Goal: Task Accomplishment & Management: Complete application form

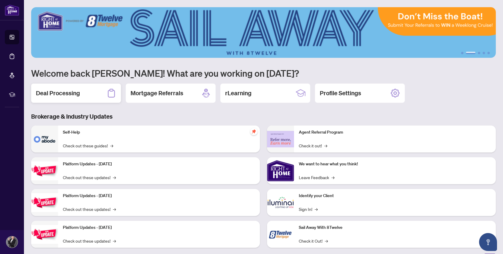
click at [75, 94] on h2 "Deal Processing" at bounding box center [58, 93] width 44 height 8
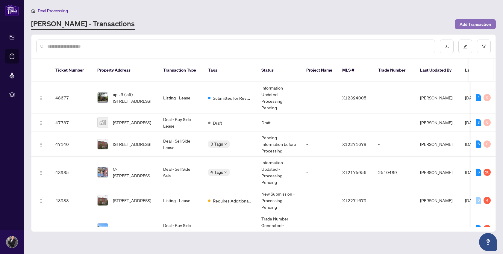
click at [475, 23] on span "Add Transaction" at bounding box center [475, 24] width 31 height 10
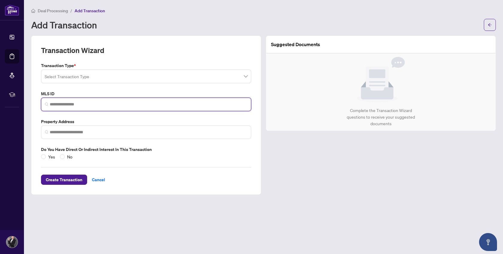
click at [83, 101] on input "search" at bounding box center [149, 104] width 198 height 6
paste input "*********"
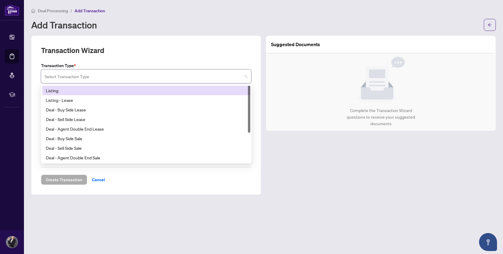
click at [236, 77] on input "search" at bounding box center [144, 77] width 198 height 13
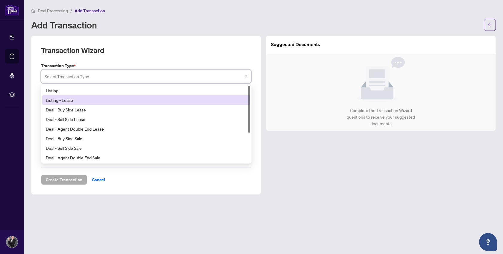
click at [217, 103] on div "Listing - Lease" at bounding box center [146, 100] width 208 height 10
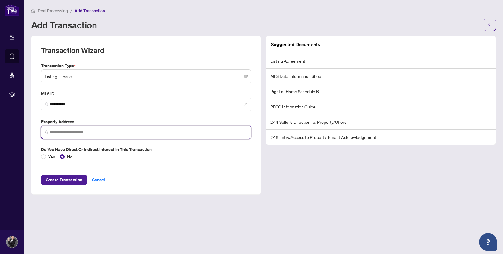
click at [80, 132] on input "search" at bounding box center [149, 132] width 198 height 6
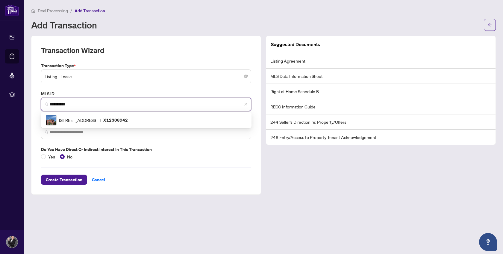
click at [103, 105] on input "*********" at bounding box center [149, 104] width 198 height 6
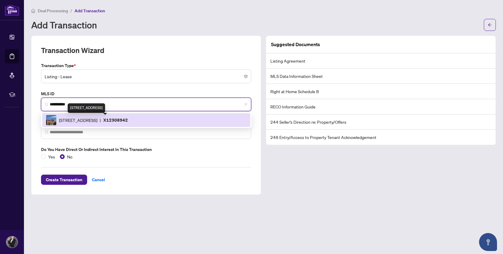
click at [97, 117] on span "409 Preston St, Ottawa, Ontario K1S 4N1, Canada" at bounding box center [78, 120] width 38 height 7
type input "*********"
type input "**********"
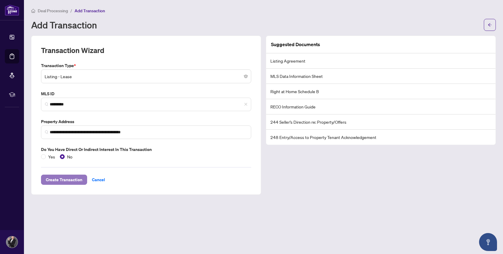
click at [67, 178] on span "Create Transaction" at bounding box center [64, 180] width 37 height 10
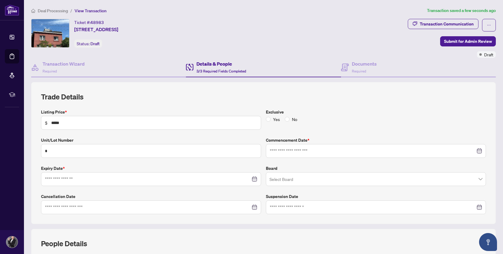
type input "**********"
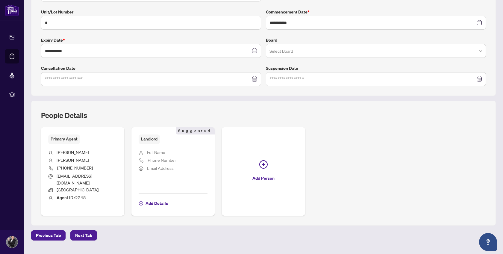
scroll to position [134, 0]
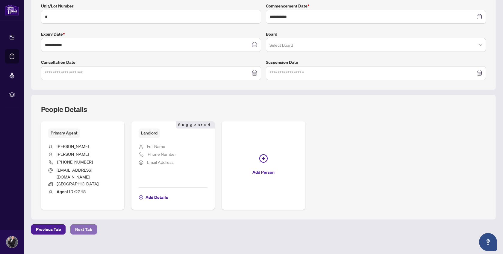
click at [82, 225] on span "Next Tab" at bounding box center [83, 230] width 17 height 10
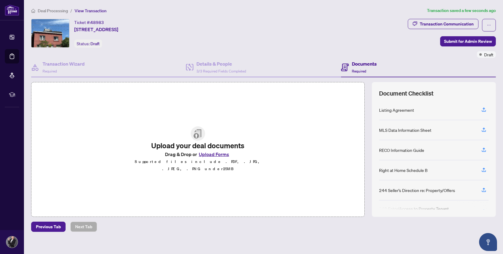
click at [405, 110] on div "Listing Agreement" at bounding box center [396, 110] width 35 height 7
click at [485, 108] on icon "button" at bounding box center [484, 109] width 2 height 3
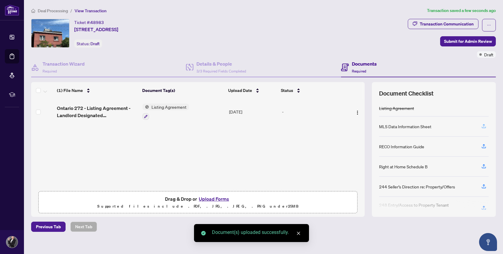
click at [484, 125] on icon "button" at bounding box center [484, 125] width 2 height 3
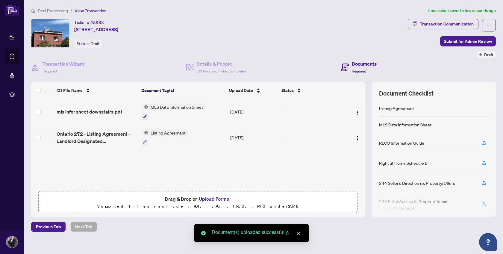
scroll to position [7, 0]
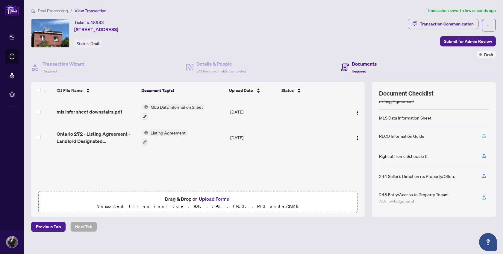
click at [482, 133] on icon "button" at bounding box center [483, 135] width 5 height 5
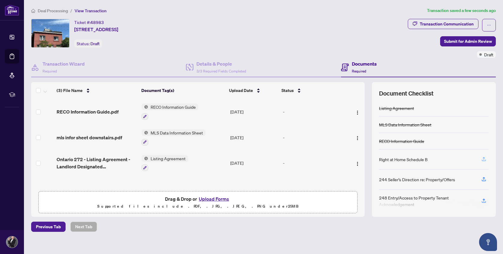
click at [483, 157] on icon "button" at bounding box center [483, 158] width 5 height 5
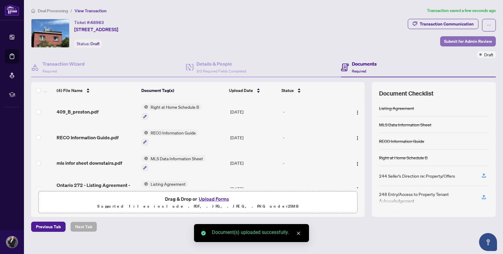
click at [460, 40] on span "Submit for Admin Review" at bounding box center [468, 42] width 48 height 10
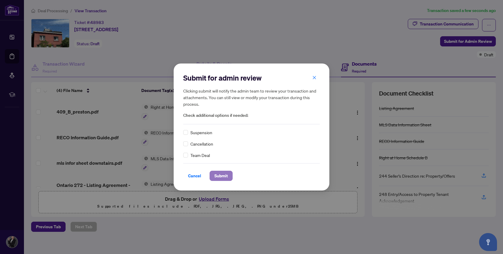
click at [225, 176] on span "Submit" at bounding box center [220, 176] width 13 height 10
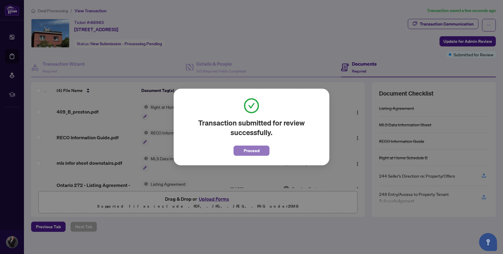
click at [250, 149] on span "Proceed" at bounding box center [252, 151] width 16 height 10
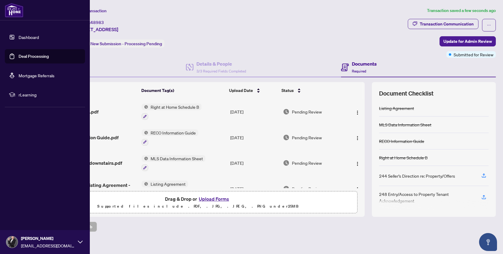
click at [22, 38] on link "Dashboard" at bounding box center [29, 36] width 20 height 5
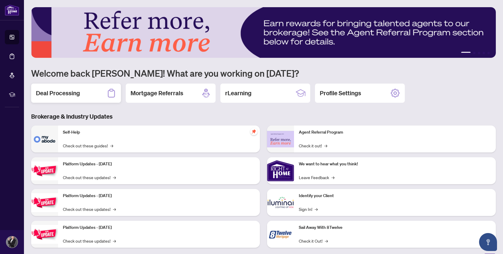
click at [71, 93] on h2 "Deal Processing" at bounding box center [58, 93] width 44 height 8
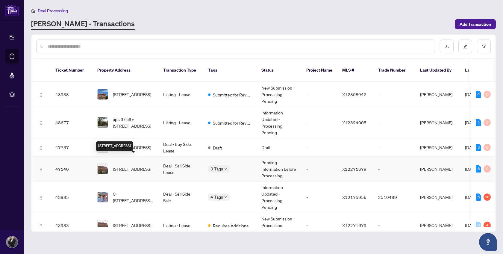
click at [143, 166] on span "409 b-409B Preston St, Ottawa, Ontario K1S 4N1, Canada" at bounding box center [132, 169] width 38 height 7
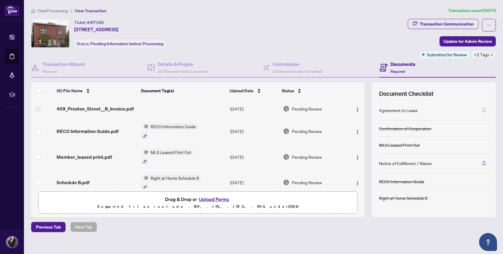
click at [486, 108] on icon "button" at bounding box center [483, 109] width 5 height 5
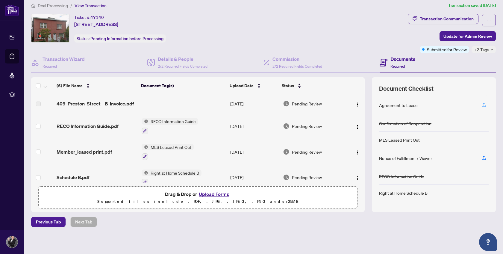
click at [482, 104] on icon "button" at bounding box center [483, 104] width 5 height 5
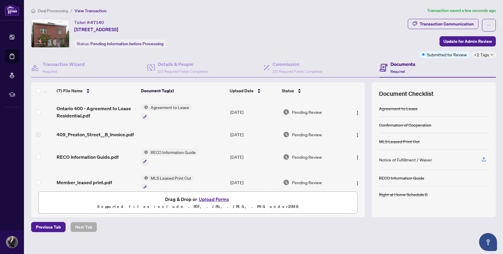
click at [491, 54] on icon "down" at bounding box center [492, 54] width 3 height 3
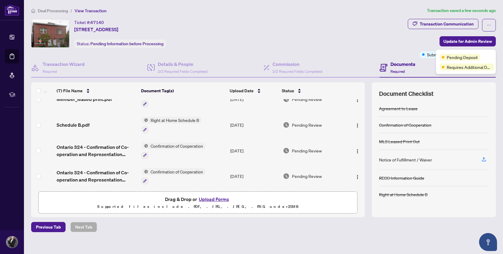
scroll to position [5, 0]
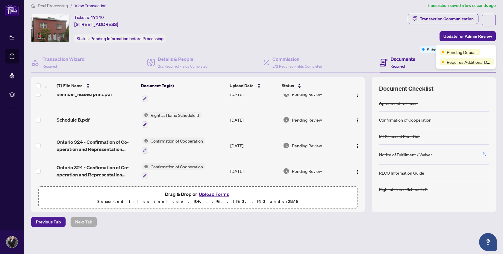
click at [219, 192] on button "Upload Forms" at bounding box center [214, 194] width 34 height 8
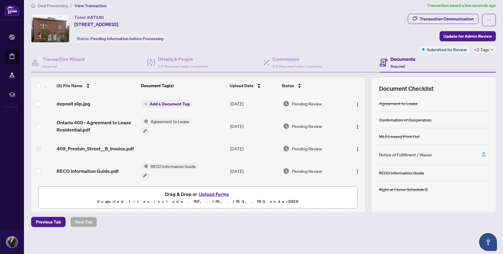
scroll to position [1, 0]
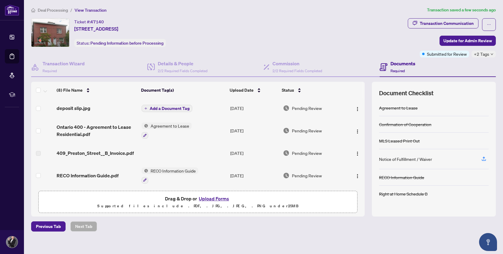
click at [491, 54] on icon "down" at bounding box center [492, 54] width 2 height 2
click at [478, 67] on span "Requires Additional Docs" at bounding box center [469, 66] width 45 height 7
click at [462, 86] on div "Document Checklist Agreement to Lease Confirmation of Cooperation MLS Leased Pr…" at bounding box center [434, 149] width 124 height 135
click at [444, 53] on span "Submitted for Review" at bounding box center [447, 54] width 40 height 7
click at [491, 53] on icon "down" at bounding box center [492, 54] width 3 height 3
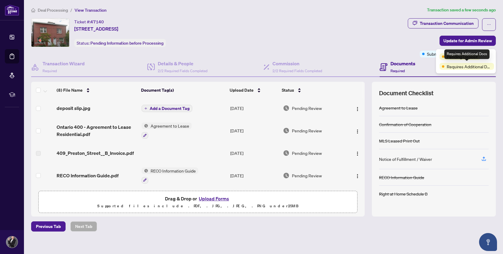
click at [485, 64] on span "Requires Additional Docs" at bounding box center [469, 66] width 45 height 7
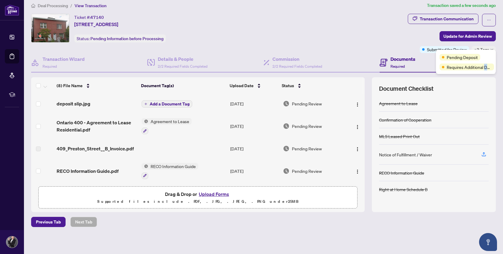
scroll to position [0, 0]
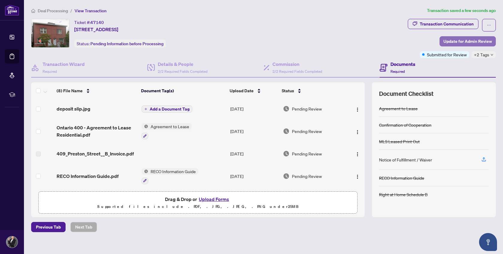
click at [479, 40] on span "Update for Admin Review" at bounding box center [468, 42] width 49 height 10
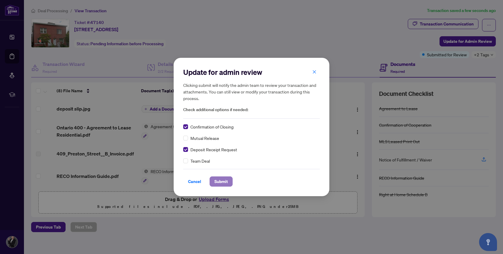
click at [220, 179] on span "Submit" at bounding box center [220, 182] width 13 height 10
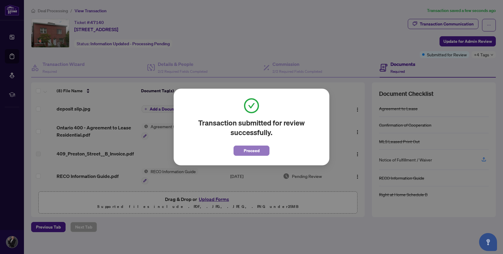
click at [261, 151] on button "Proceed" at bounding box center [252, 151] width 36 height 10
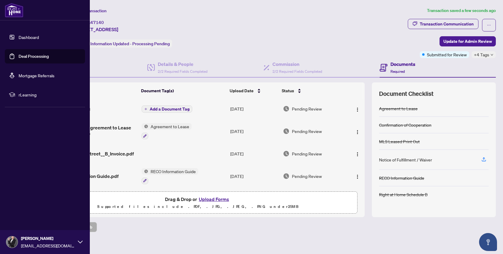
click at [19, 37] on link "Dashboard" at bounding box center [29, 36] width 20 height 5
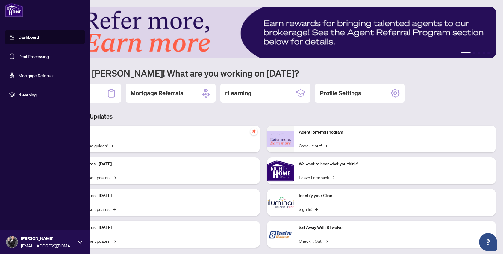
click at [33, 57] on link "Deal Processing" at bounding box center [34, 56] width 30 height 5
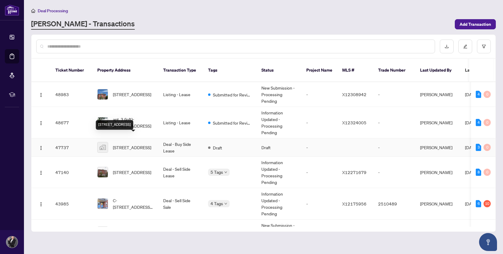
click at [148, 144] on span "unit 1-246 Westhaven Crescent, Ottawa, ON, Canada" at bounding box center [132, 147] width 38 height 7
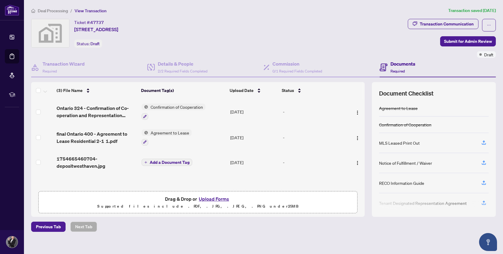
scroll to position [4, 0]
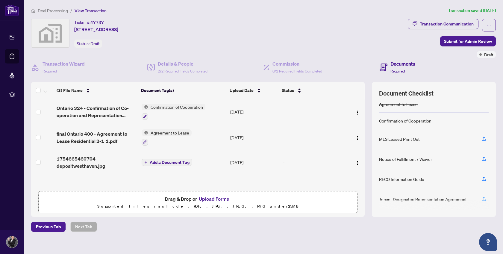
click at [483, 197] on icon "button" at bounding box center [483, 198] width 5 height 5
